Goal: Check status

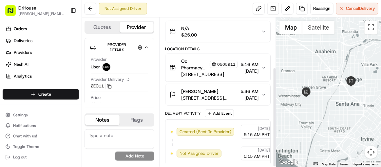
scroll to position [73, 0]
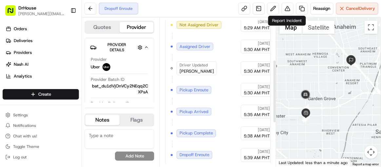
scroll to position [202, 0]
click at [274, 116] on div "Summary PDT PHT Created: 08/23/2025 5:29 AM Strategy: Dispatch Strategy (dss_Fe…" at bounding box center [218, 91] width 117 height 149
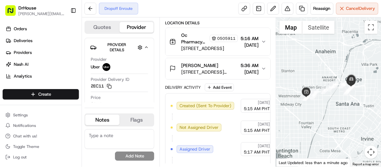
scroll to position [199, 0]
